Goal: Navigation & Orientation: Find specific page/section

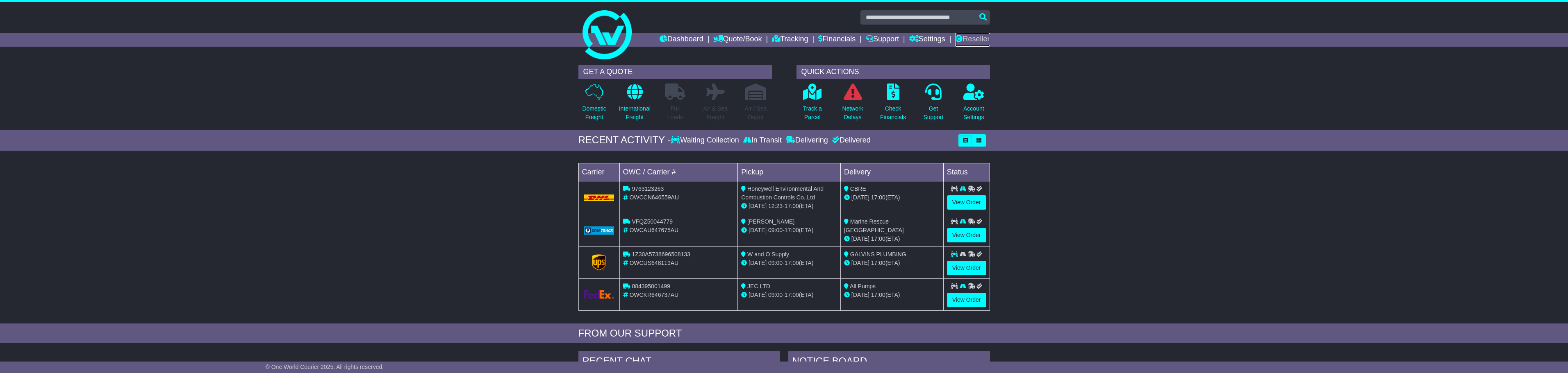
drag, startPoint x: 0, startPoint y: 0, endPoint x: 967, endPoint y: 36, distance: 967.7
click at [967, 36] on link "Reseller" at bounding box center [972, 40] width 34 height 14
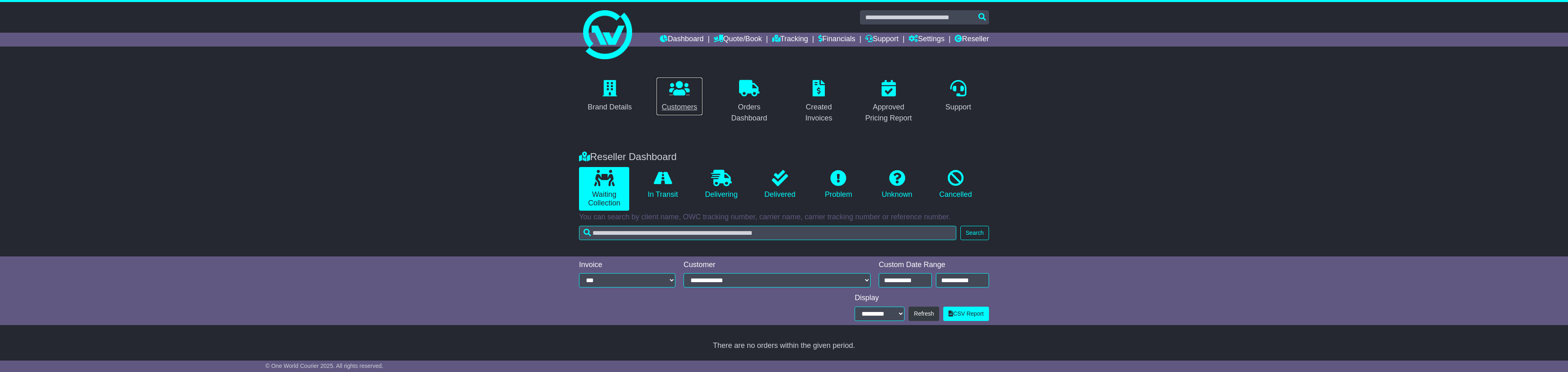
click at [681, 93] on icon at bounding box center [679, 88] width 21 height 16
